Goal: Information Seeking & Learning: Learn about a topic

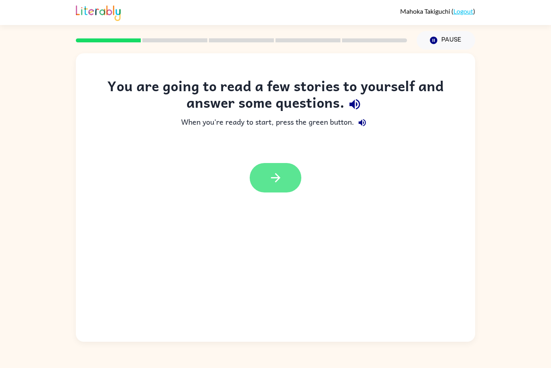
click at [282, 181] on icon "button" at bounding box center [276, 178] width 14 height 14
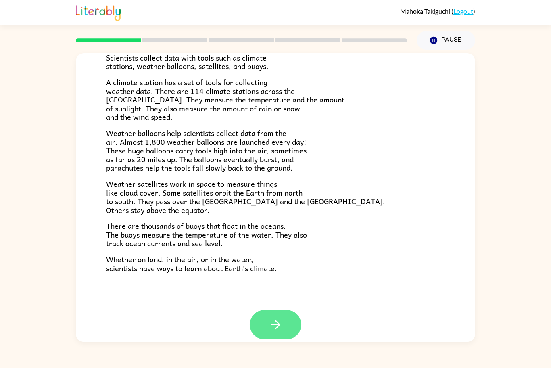
scroll to position [167, 0]
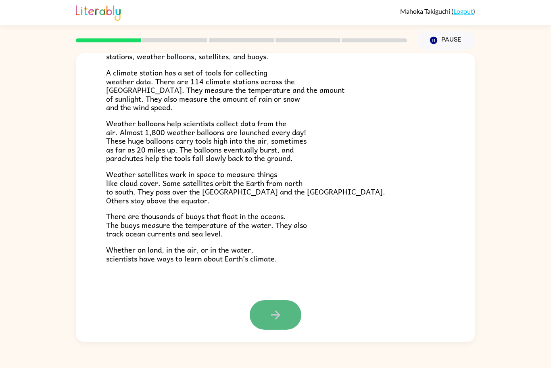
click at [265, 319] on button "button" at bounding box center [276, 314] width 52 height 29
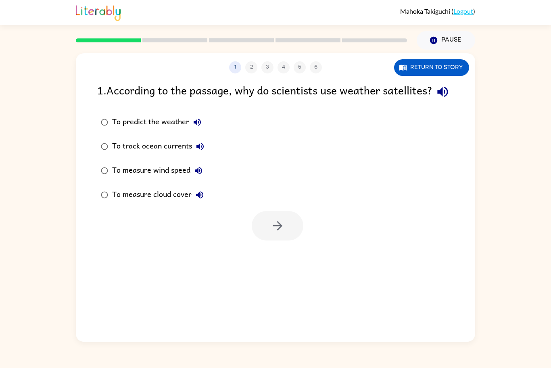
click at [371, 154] on div "To predict the weather To track ocean currents To measure wind speed To measure…" at bounding box center [286, 158] width 378 height 97
click at [411, 69] on button "Return to story" at bounding box center [431, 67] width 75 height 17
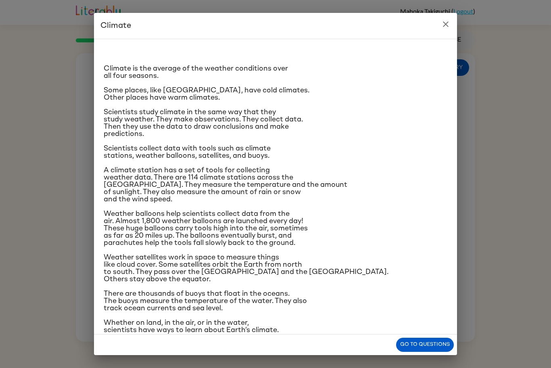
click at [466, 349] on div "Climate Climate is the average of the weather conditions over all four seasons.…" at bounding box center [275, 184] width 551 height 368
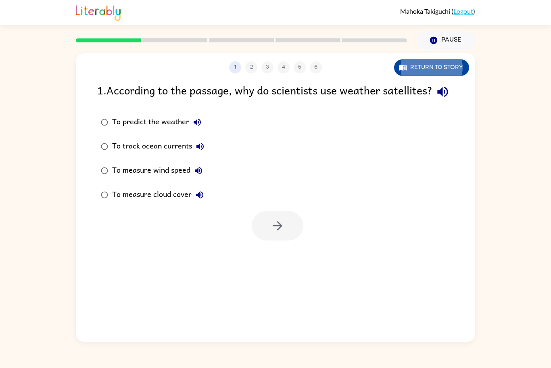
click at [501, 184] on div "1 2 3 4 5 6 Return to story 1 . According to the passage, why do scientists use…" at bounding box center [275, 196] width 551 height 292
click at [420, 63] on button "Return to story" at bounding box center [431, 67] width 75 height 17
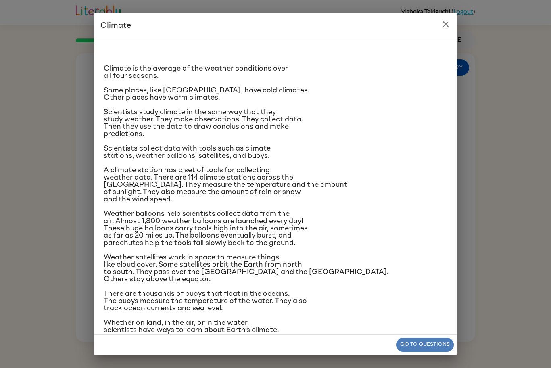
click at [414, 338] on button "Go to questions" at bounding box center [425, 345] width 58 height 14
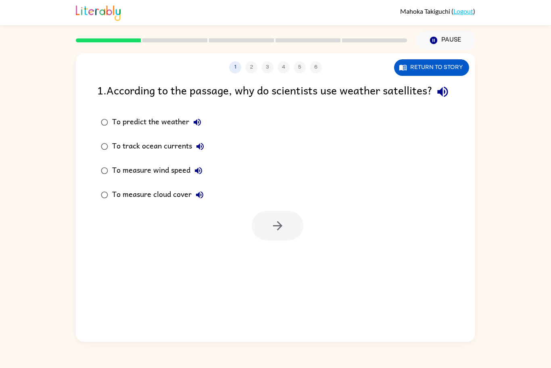
click at [436, 99] on icon "button" at bounding box center [443, 92] width 14 height 14
click at [285, 240] on button "button" at bounding box center [278, 225] width 52 height 29
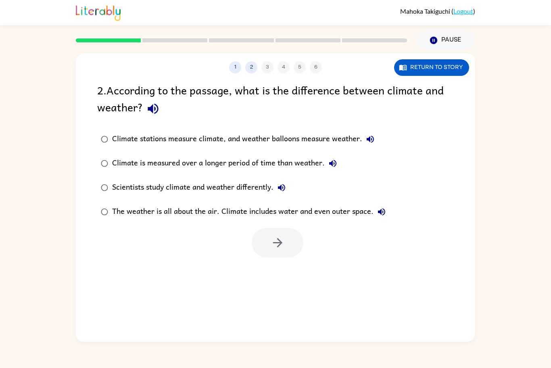
click at [156, 108] on icon "button" at bounding box center [153, 109] width 10 height 10
click at [235, 93] on div "2 . According to the passage, what is the difference between climate and weathe…" at bounding box center [275, 100] width 356 height 38
click at [411, 60] on button "Return to story" at bounding box center [431, 67] width 75 height 17
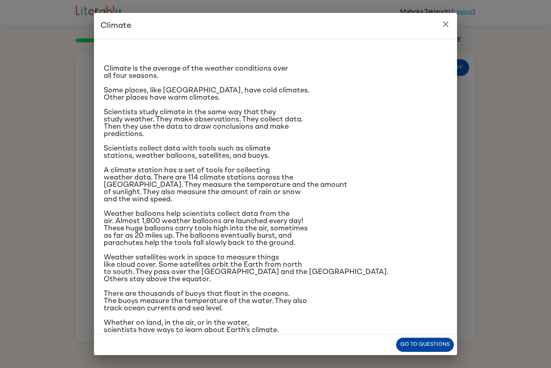
click at [419, 342] on button "Go to questions" at bounding box center [425, 345] width 58 height 14
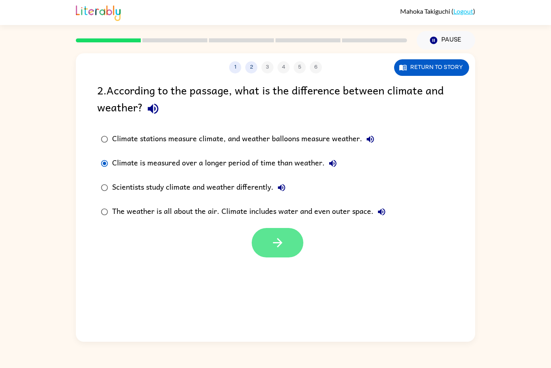
click at [281, 256] on button "button" at bounding box center [278, 242] width 52 height 29
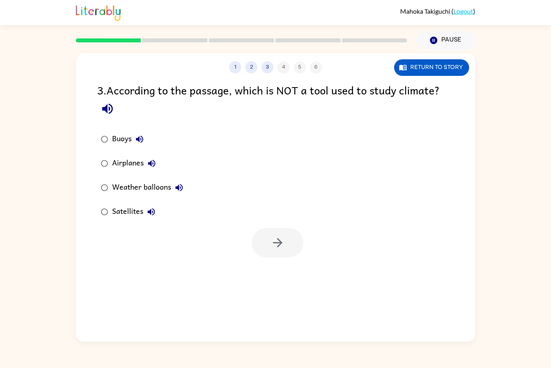
click at [108, 107] on icon "button" at bounding box center [107, 109] width 14 height 14
click at [414, 70] on button "Return to story" at bounding box center [431, 67] width 75 height 17
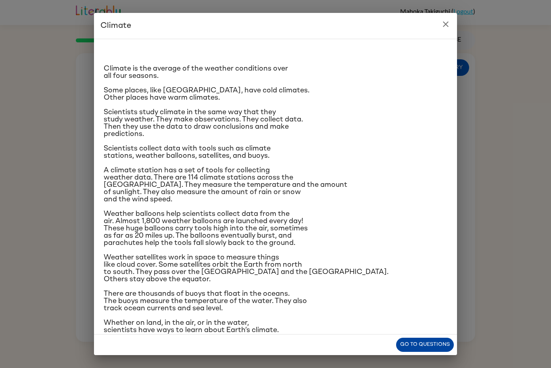
click at [434, 342] on button "Go to questions" at bounding box center [425, 345] width 58 height 14
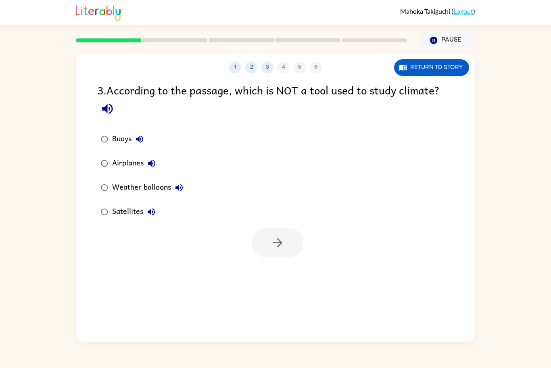
click at [130, 163] on div "Airplanes" at bounding box center [136, 163] width 48 height 16
click at [268, 243] on button "button" at bounding box center [278, 242] width 52 height 29
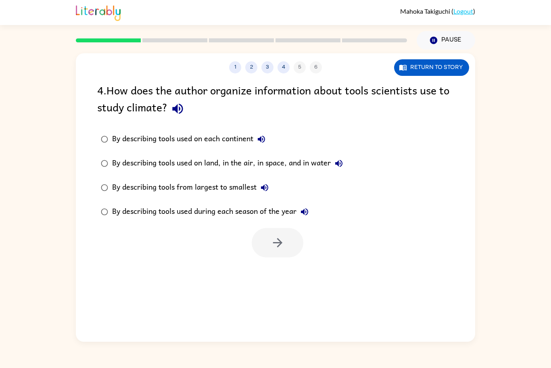
click at [179, 112] on icon "button" at bounding box center [178, 109] width 14 height 14
click at [413, 65] on button "Return to story" at bounding box center [431, 67] width 75 height 17
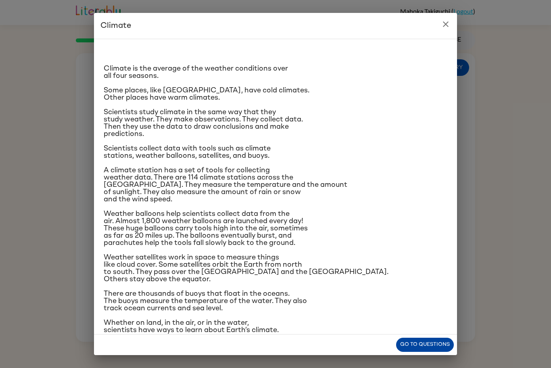
click at [415, 345] on button "Go to questions" at bounding box center [425, 345] width 58 height 14
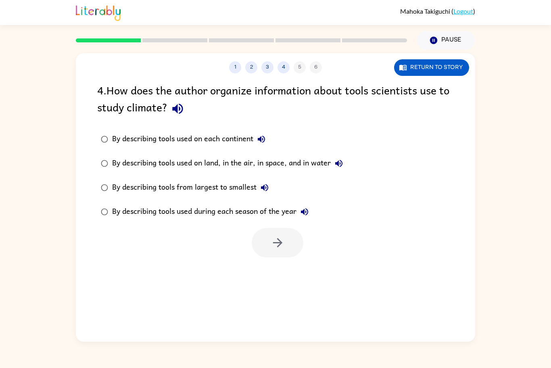
click at [250, 164] on div "By describing tools used on land, in the air, in space, and in water" at bounding box center [229, 163] width 235 height 16
click at [285, 242] on button "button" at bounding box center [278, 242] width 52 height 29
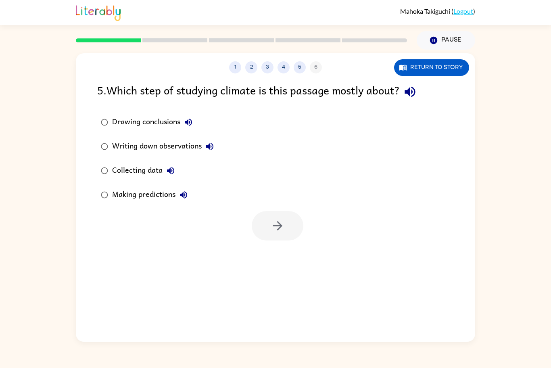
click at [190, 146] on div "Writing down observations" at bounding box center [165, 146] width 106 height 16
click at [142, 194] on div "Making predictions" at bounding box center [151, 195] width 79 height 16
click at [265, 221] on button "button" at bounding box center [278, 225] width 52 height 29
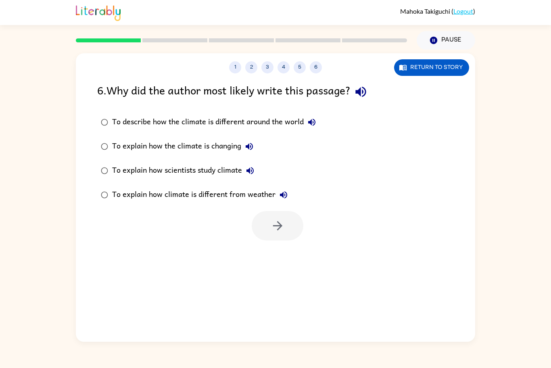
click at [210, 168] on div "To explain how scientists study climate" at bounding box center [185, 171] width 146 height 16
click at [264, 211] on button "button" at bounding box center [278, 225] width 52 height 29
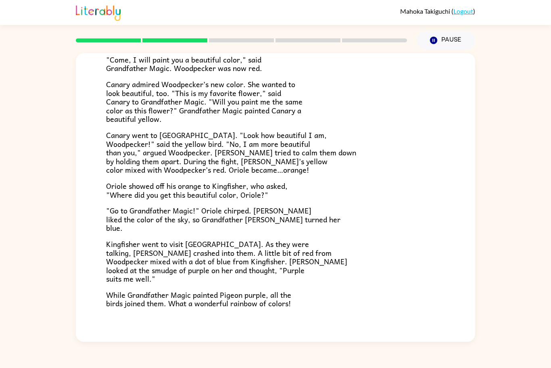
scroll to position [150, 0]
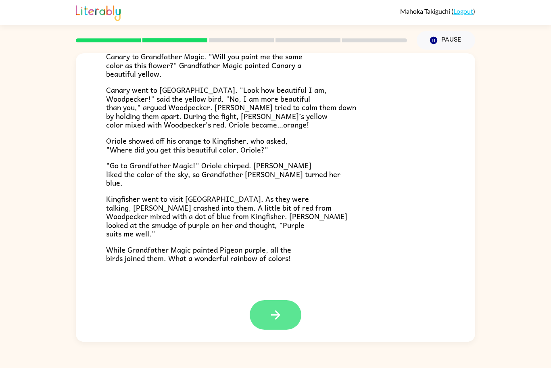
click at [272, 322] on button "button" at bounding box center [276, 314] width 52 height 29
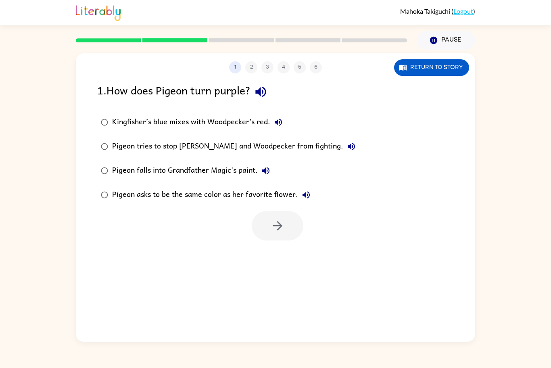
scroll to position [0, 0]
click at [231, 174] on div "Pigeon falls into Grandfather Magic's paint." at bounding box center [193, 171] width 162 height 16
click at [240, 151] on div "Pigeon tries to stop [PERSON_NAME] and Woodpecker from fighting." at bounding box center [235, 146] width 247 height 16
click at [276, 233] on button "button" at bounding box center [278, 225] width 52 height 29
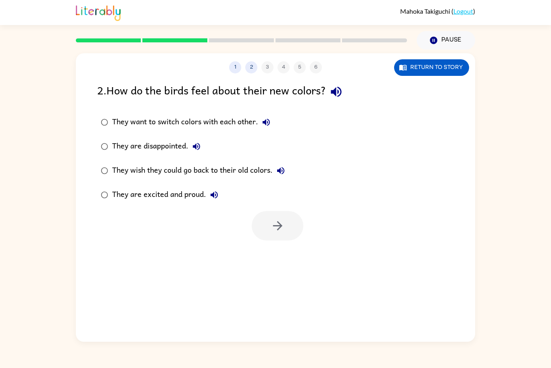
click at [276, 233] on div at bounding box center [278, 225] width 52 height 29
click at [425, 67] on button "Return to story" at bounding box center [431, 67] width 75 height 17
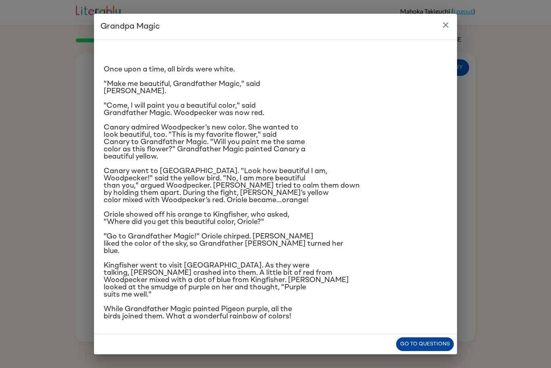
click at [424, 344] on button "Go to questions" at bounding box center [425, 344] width 58 height 14
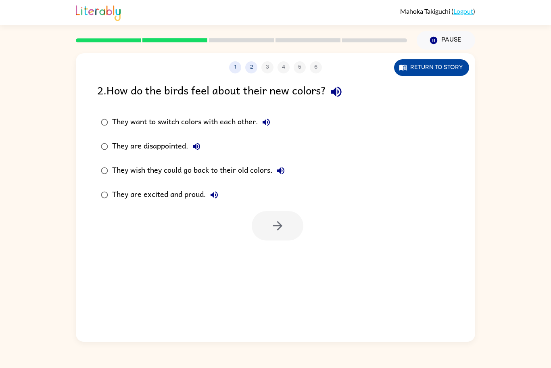
click at [449, 71] on button "Return to story" at bounding box center [431, 67] width 75 height 17
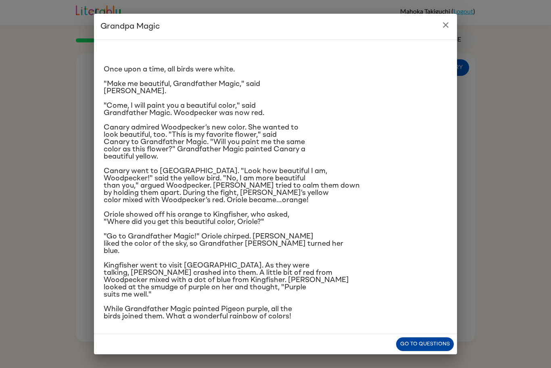
click at [427, 343] on button "Go to questions" at bounding box center [425, 344] width 58 height 14
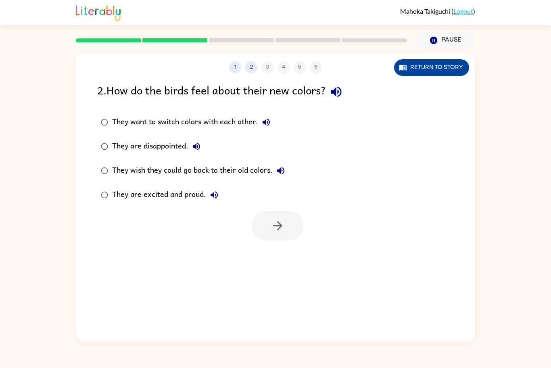
click at [407, 67] on button "Return to story" at bounding box center [431, 67] width 75 height 17
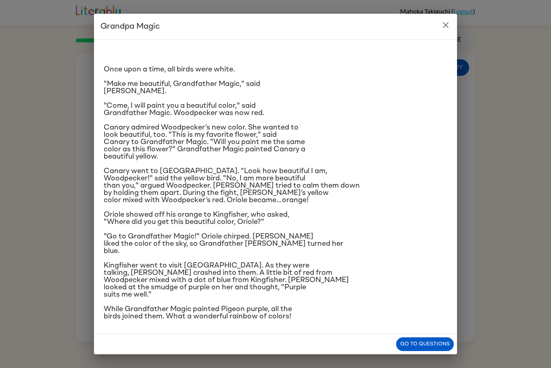
click at [277, 188] on span "Canary went to [GEOGRAPHIC_DATA]. "Look how beautiful I am, Woodpecker!" said t…" at bounding box center [232, 185] width 256 height 36
click at [402, 339] on button "Go to questions" at bounding box center [425, 344] width 58 height 14
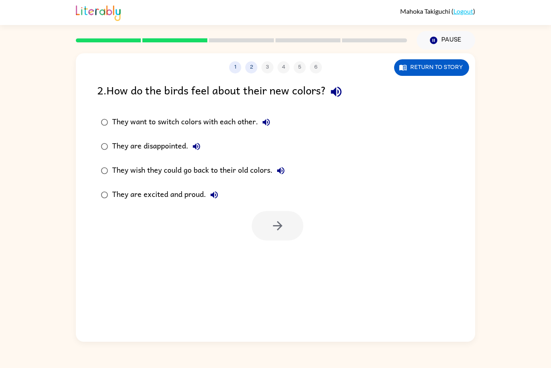
click at [242, 129] on div "They want to switch colors with each other." at bounding box center [193, 122] width 162 height 16
click at [282, 221] on icon "button" at bounding box center [278, 226] width 14 height 14
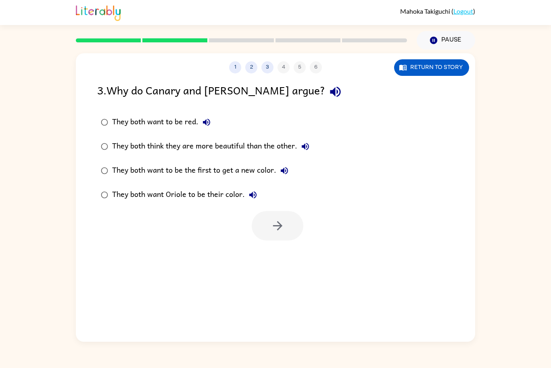
click at [197, 145] on div "They both think they are more beautiful than the other." at bounding box center [212, 146] width 201 height 16
click at [266, 227] on button "button" at bounding box center [278, 225] width 52 height 29
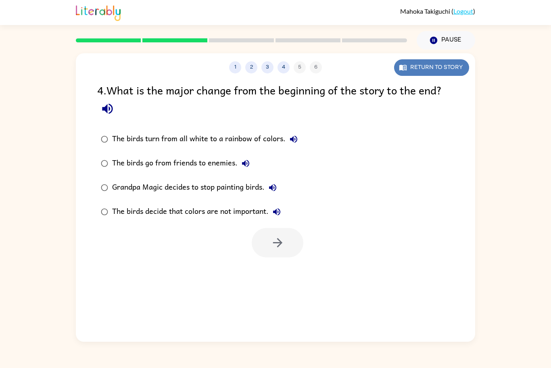
click at [415, 63] on button "Return to story" at bounding box center [431, 67] width 75 height 17
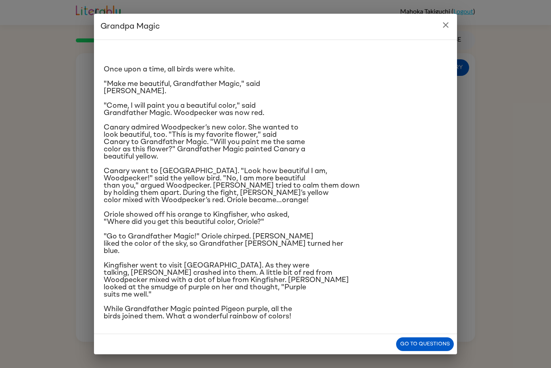
click at [420, 286] on p "Kingfisher went to visit [GEOGRAPHIC_DATA]. As they were talking, [PERSON_NAME]…" at bounding box center [276, 280] width 344 height 36
click at [435, 342] on button "Go to questions" at bounding box center [425, 344] width 58 height 14
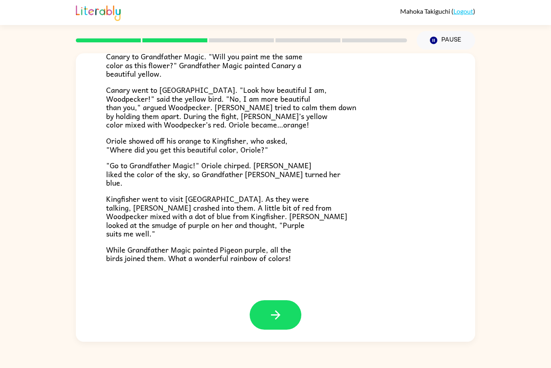
scroll to position [150, 0]
click at [264, 299] on button "button" at bounding box center [276, 314] width 52 height 29
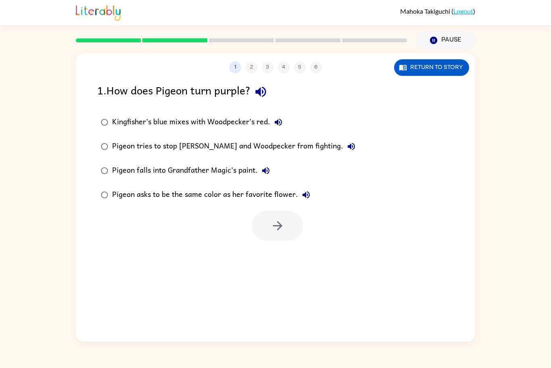
scroll to position [0, 0]
click at [277, 188] on div "Pigeon asks to be the same color as her favorite flower." at bounding box center [213, 195] width 202 height 16
click at [250, 172] on div "Pigeon falls into Grandfather Magic's paint." at bounding box center [193, 171] width 162 height 16
click at [453, 134] on div "Kingfisher’s blue mixes with Woodpecker’s red. [PERSON_NAME] tries to stop [PER…" at bounding box center [286, 158] width 378 height 97
click at [255, 219] on button "button" at bounding box center [278, 225] width 52 height 29
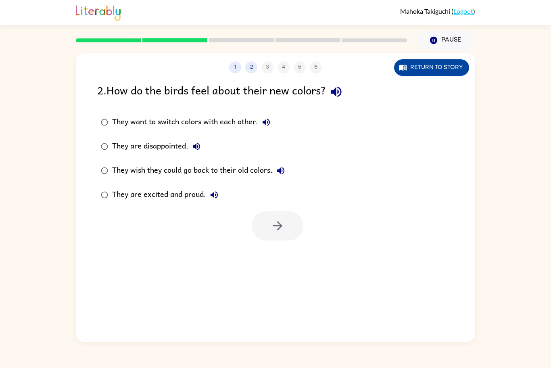
click at [430, 67] on button "Return to story" at bounding box center [431, 67] width 75 height 17
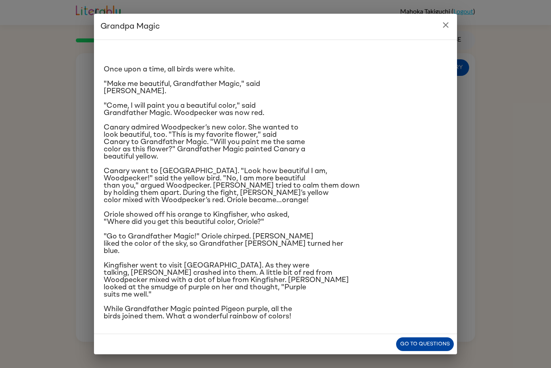
click at [425, 299] on button "Go to questions" at bounding box center [425, 344] width 58 height 14
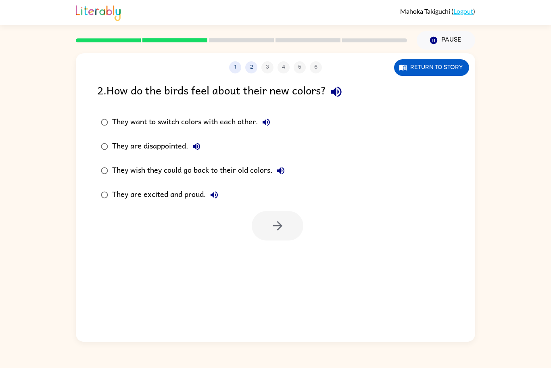
click at [161, 127] on div "They want to switch colors with each other." at bounding box center [193, 122] width 162 height 16
click at [286, 229] on button "button" at bounding box center [278, 225] width 52 height 29
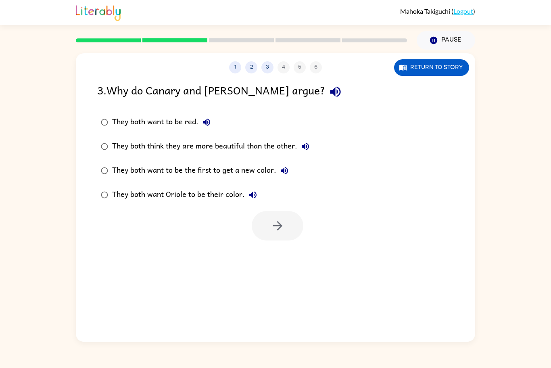
click at [233, 143] on div "They both think they are more beautiful than the other." at bounding box center [212, 146] width 201 height 16
click at [271, 218] on button "button" at bounding box center [278, 225] width 52 height 29
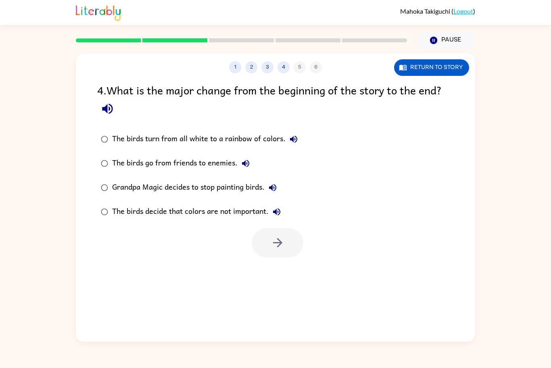
click at [242, 183] on div "Grandpa Magic decides to stop painting birds." at bounding box center [196, 187] width 169 height 16
click at [272, 231] on button "button" at bounding box center [278, 242] width 52 height 29
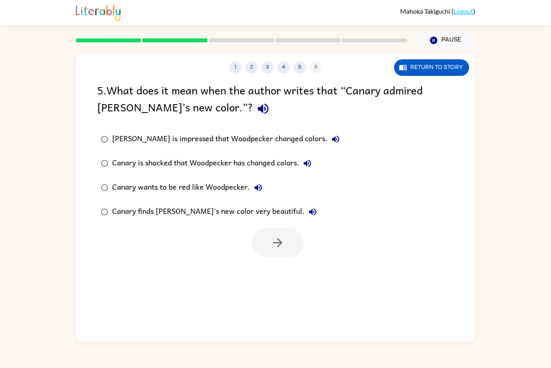
click at [252, 168] on div "Canary is shocked that Woodpecker has changed colors." at bounding box center [213, 163] width 203 height 16
click at [280, 231] on button "button" at bounding box center [278, 242] width 52 height 29
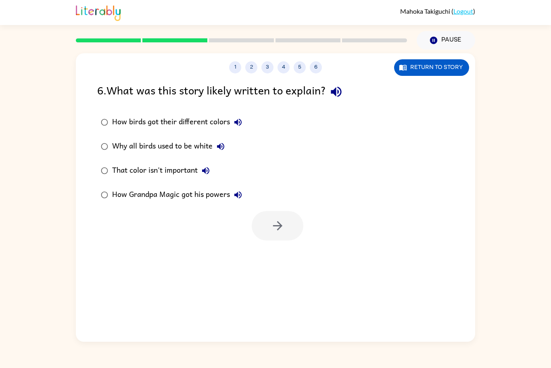
click at [294, 94] on div "6 . What was this story likely written to explain?" at bounding box center [275, 91] width 356 height 21
click at [172, 117] on div "How birds got their different colors" at bounding box center [179, 122] width 134 height 16
click at [279, 220] on icon "button" at bounding box center [278, 226] width 14 height 14
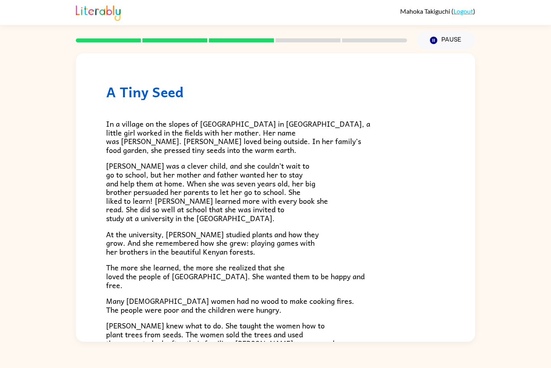
click at [318, 38] on icon at bounding box center [307, 40] width 65 height 4
click at [342, 36] on div at bounding box center [241, 40] width 341 height 28
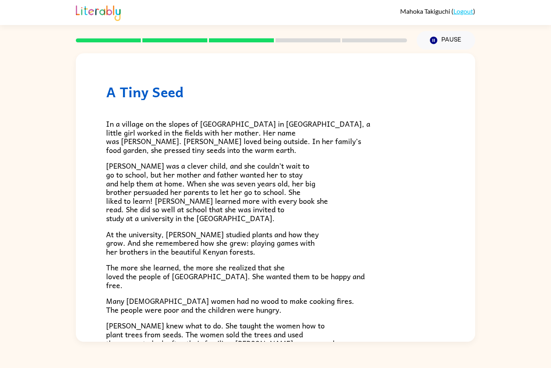
click at [342, 36] on div at bounding box center [241, 40] width 341 height 28
click at [320, 44] on div at bounding box center [241, 40] width 341 height 28
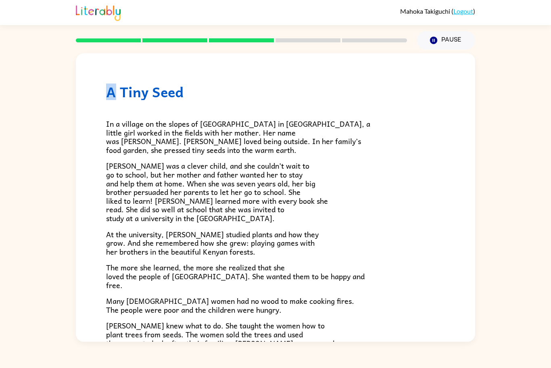
click at [320, 44] on div at bounding box center [241, 40] width 341 height 28
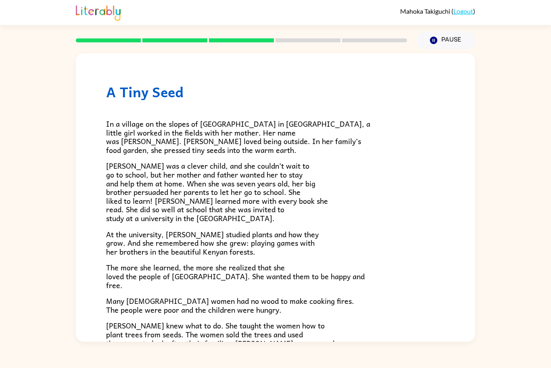
click at [320, 44] on div at bounding box center [241, 40] width 341 height 28
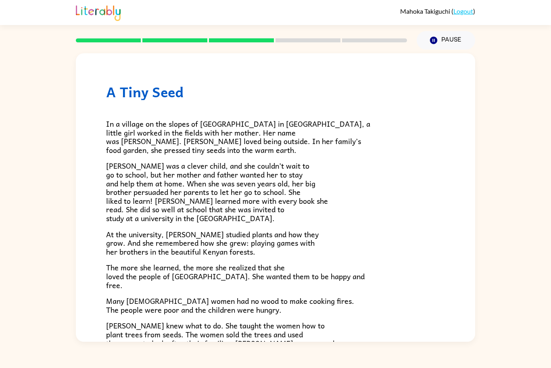
click at [320, 44] on div at bounding box center [241, 40] width 341 height 28
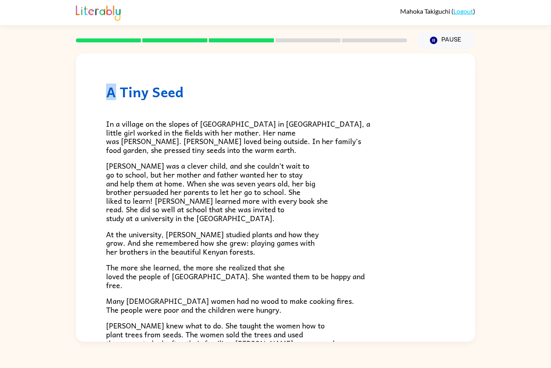
click at [320, 44] on div at bounding box center [241, 40] width 341 height 28
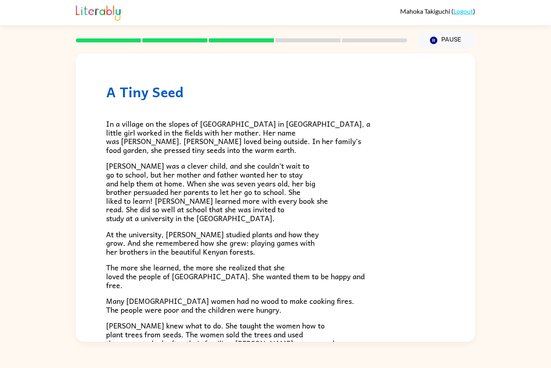
click at [320, 44] on div at bounding box center [241, 40] width 341 height 28
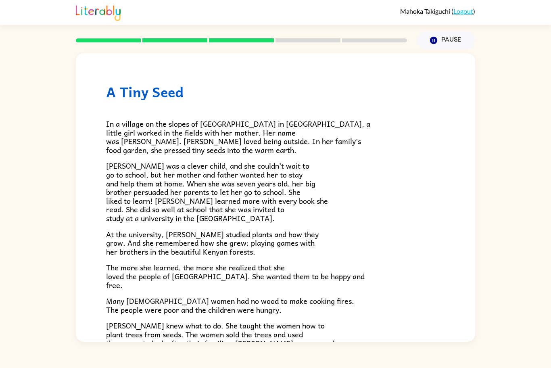
click at [320, 44] on div at bounding box center [241, 40] width 341 height 28
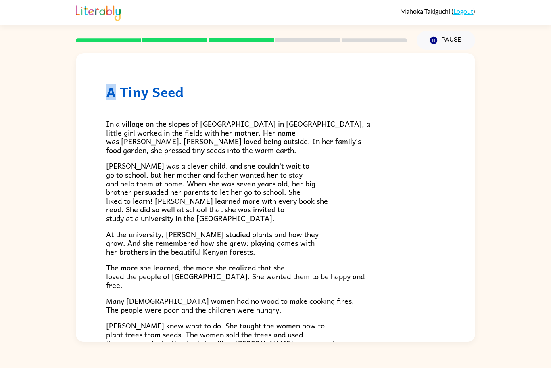
click at [320, 44] on div at bounding box center [241, 40] width 341 height 28
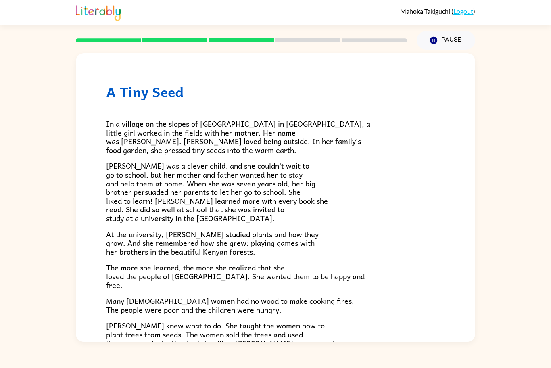
click at [320, 44] on div at bounding box center [241, 40] width 341 height 28
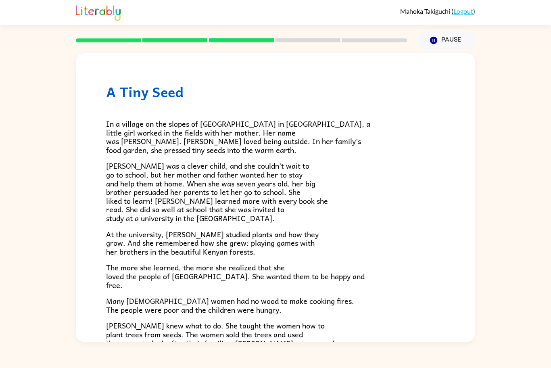
click at [320, 44] on div at bounding box center [241, 40] width 341 height 28
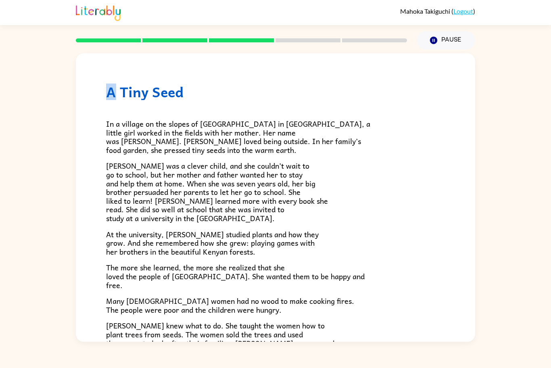
click at [320, 44] on div at bounding box center [241, 40] width 341 height 28
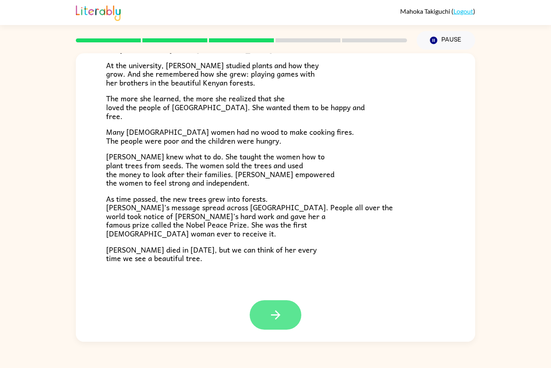
click at [259, 299] on button "button" at bounding box center [276, 314] width 52 height 29
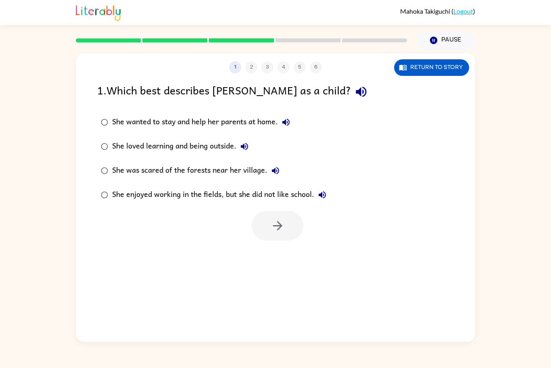
scroll to position [0, 0]
click at [238, 148] on button "She loved learning and being outside." at bounding box center [244, 146] width 16 height 16
click at [233, 146] on div "She loved learning and being outside." at bounding box center [182, 146] width 140 height 16
click at [298, 232] on button "button" at bounding box center [278, 225] width 52 height 29
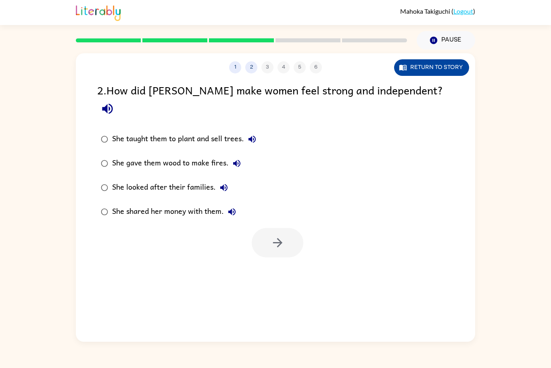
click at [416, 62] on button "Return to story" at bounding box center [431, 67] width 75 height 17
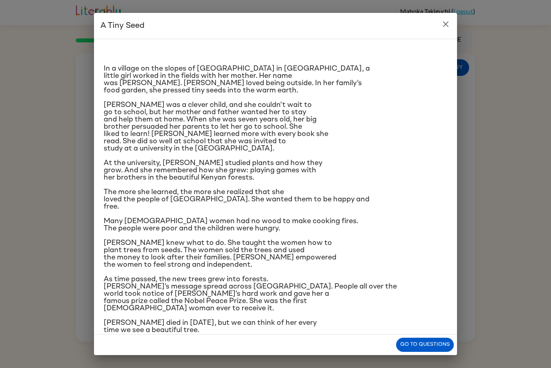
click at [407, 185] on div "In a village on the slopes of [GEOGRAPHIC_DATA] in [GEOGRAPHIC_DATA], a little …" at bounding box center [276, 190] width 344 height 288
click at [438, 285] on p "As time passed, the new trees grew into forests. [PERSON_NAME]’s message spread…" at bounding box center [276, 293] width 344 height 36
click at [422, 299] on button "Go to questions" at bounding box center [425, 345] width 58 height 14
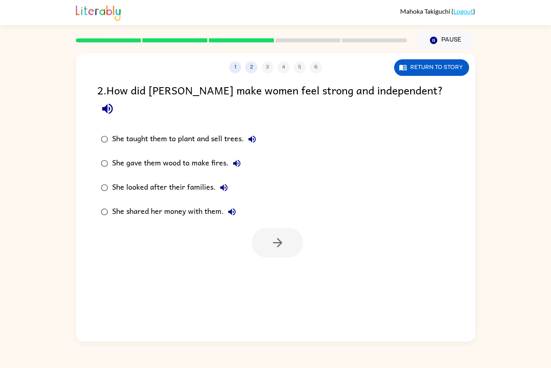
click at [179, 155] on div "She gave them wood to make fires." at bounding box center [178, 163] width 133 height 16
click at [258, 228] on button "button" at bounding box center [278, 242] width 52 height 29
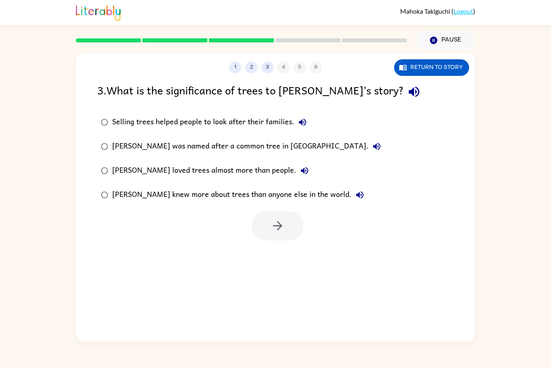
click at [190, 165] on div "[PERSON_NAME] loved trees almost more than people." at bounding box center [212, 171] width 200 height 16
click at [276, 222] on icon "button" at bounding box center [278, 226] width 14 height 14
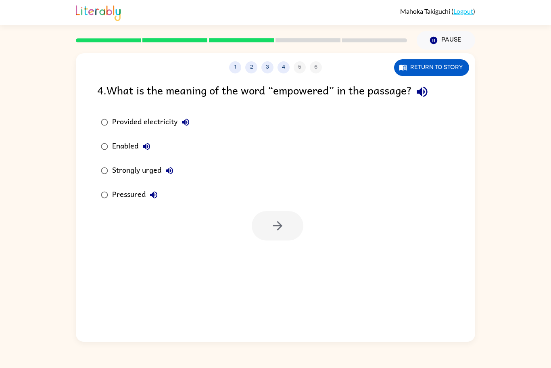
click at [375, 111] on div "Provided electricity Enabled Strongly urged Pressured" at bounding box center [286, 158] width 378 height 97
click at [370, 103] on div at bounding box center [370, 103] width 0 height 0
click at [150, 299] on div at bounding box center [80, 368] width 161 height 0
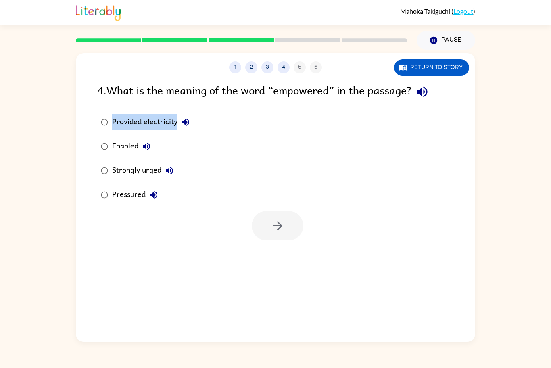
click at [105, 299] on div at bounding box center [80, 368] width 161 height 0
click at [197, 185] on label "Pressured" at bounding box center [145, 195] width 105 height 24
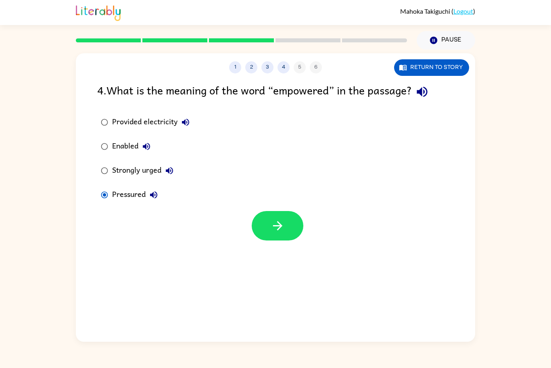
click at [121, 142] on div "Enabled" at bounding box center [133, 146] width 42 height 16
click at [263, 219] on button "button" at bounding box center [278, 225] width 52 height 29
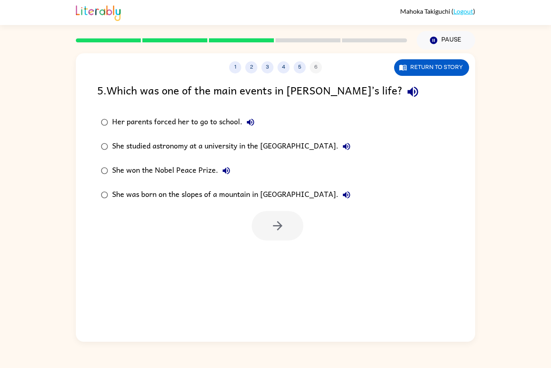
click at [176, 142] on div "She studied astronomy at a university in the [GEOGRAPHIC_DATA]." at bounding box center [233, 146] width 242 height 16
click at [285, 236] on button "button" at bounding box center [278, 225] width 52 height 29
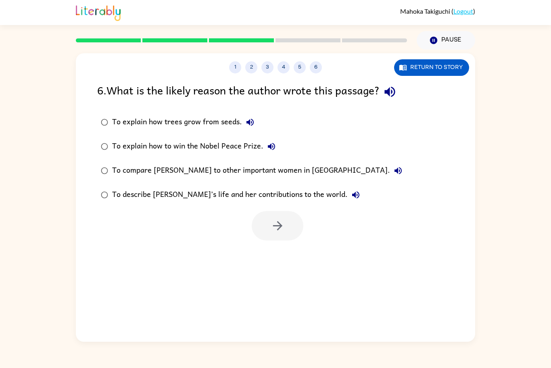
click at [239, 171] on div "To compare [PERSON_NAME] to other important women in [GEOGRAPHIC_DATA]." at bounding box center [259, 171] width 294 height 16
click at [267, 221] on button "button" at bounding box center [278, 225] width 52 height 29
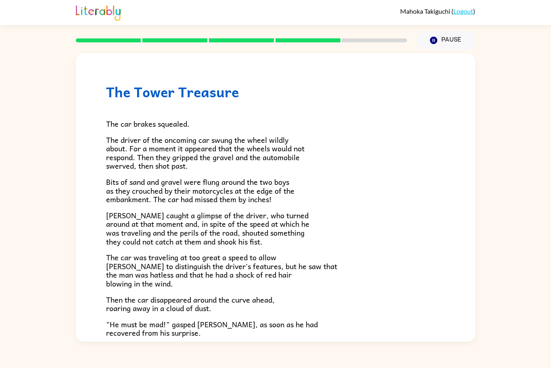
scroll to position [166, 0]
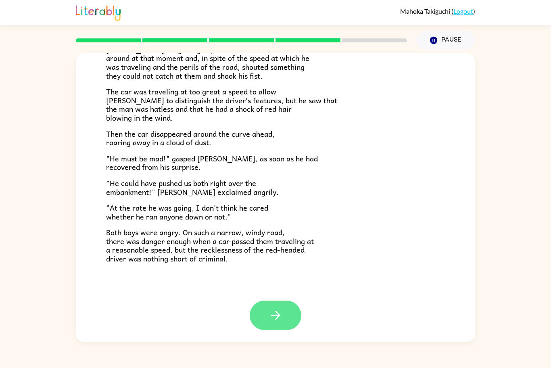
click at [271, 299] on button "button" at bounding box center [276, 314] width 52 height 29
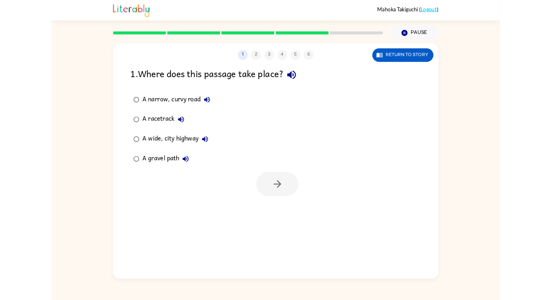
scroll to position [0, 0]
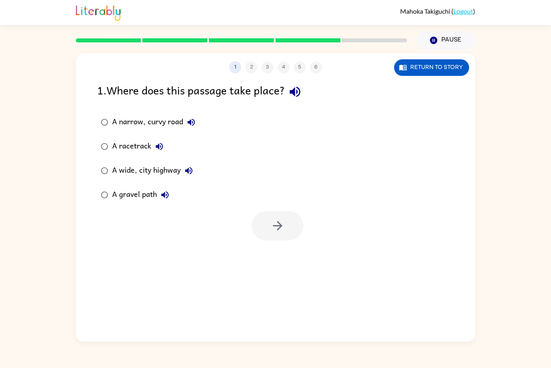
click at [546, 4] on div "[PERSON_NAME] ( Logout )" at bounding box center [275, 12] width 551 height 25
click at [7, 3] on div "[PERSON_NAME] ( Logout )" at bounding box center [275, 12] width 551 height 25
click at [543, 16] on div "[PERSON_NAME] ( Logout )" at bounding box center [275, 12] width 551 height 25
click at [9, 44] on div "[PERSON_NAME] ( Logout ) Pause Pause 1 2 3 4 5 6 Return to story 1 . Where does…" at bounding box center [275, 184] width 551 height 368
click at [13, 48] on div "[PERSON_NAME] ( Logout ) Pause Pause 1 2 3 4 5 6 Return to story 1 . Where does…" at bounding box center [275, 184] width 551 height 368
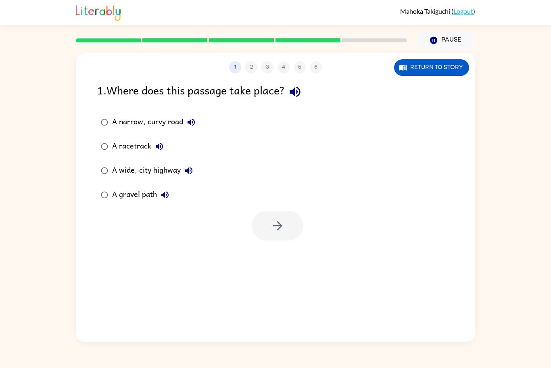
click at [9, 38] on div "[PERSON_NAME] ( Logout ) Pause Pause 1 2 3 4 5 6 Return to story 1 . Where does…" at bounding box center [275, 184] width 551 height 368
